Goal: Navigation & Orientation: Go to known website

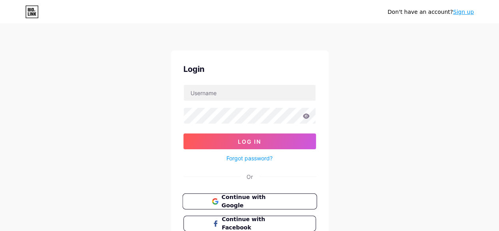
click at [249, 201] on span "Continue with Google" at bounding box center [254, 201] width 66 height 17
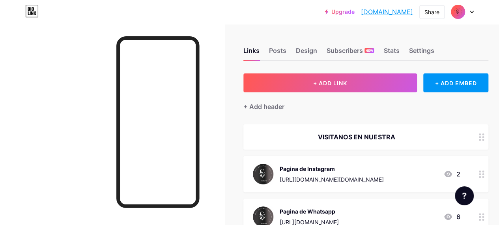
click at [467, 10] on div at bounding box center [462, 12] width 23 height 14
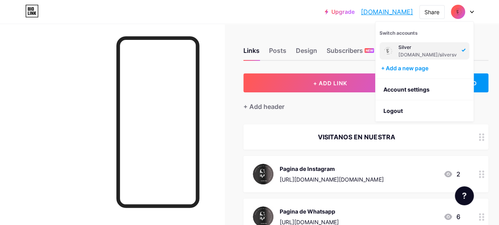
click at [467, 10] on div at bounding box center [462, 12] width 23 height 14
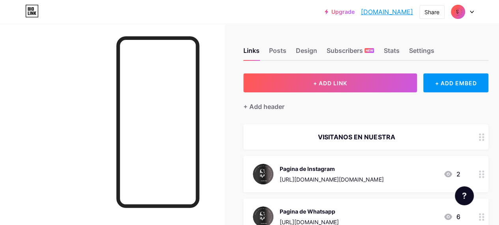
click at [403, 7] on div "Upgrade silversv.bio.li... silversv.bio.link" at bounding box center [369, 12] width 88 height 14
click at [405, 12] on link "[DOMAIN_NAME]" at bounding box center [387, 11] width 52 height 9
click at [427, 13] on div "Share" at bounding box center [431, 12] width 15 height 8
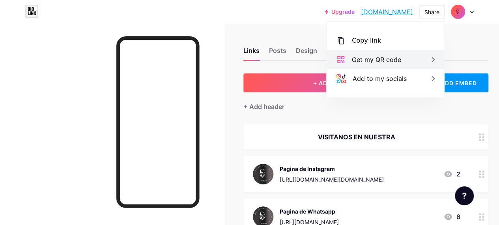
click at [356, 56] on div "Get my QR code" at bounding box center [376, 59] width 49 height 9
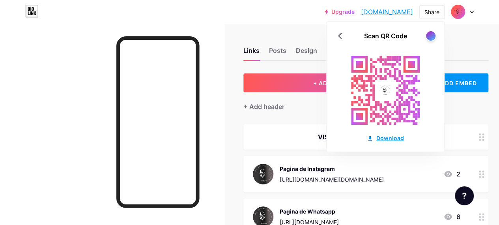
click at [379, 142] on div "Download" at bounding box center [385, 138] width 37 height 8
